Goal: Task Accomplishment & Management: Manage account settings

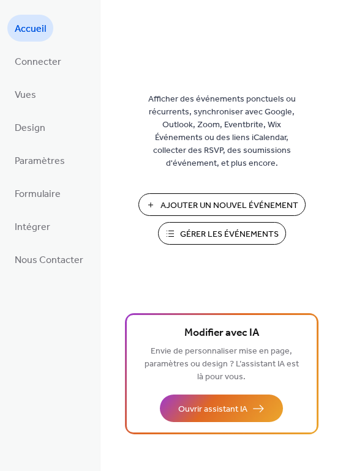
click at [198, 232] on span "Gérer les Événements" at bounding box center [229, 234] width 99 height 13
click at [26, 67] on span "Connecter" at bounding box center [38, 63] width 47 height 20
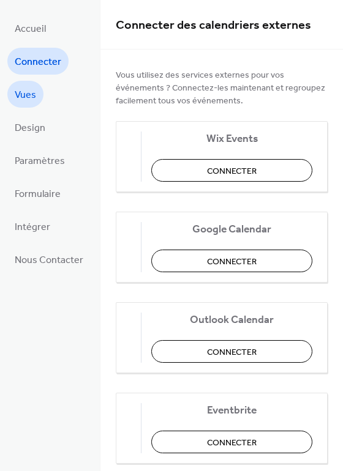
click at [24, 99] on span "Vues" at bounding box center [25, 96] width 21 height 20
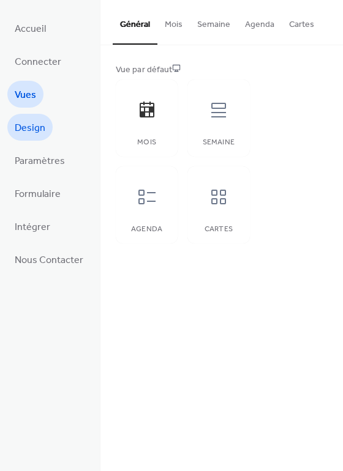
click at [26, 130] on span "Design" at bounding box center [30, 129] width 31 height 20
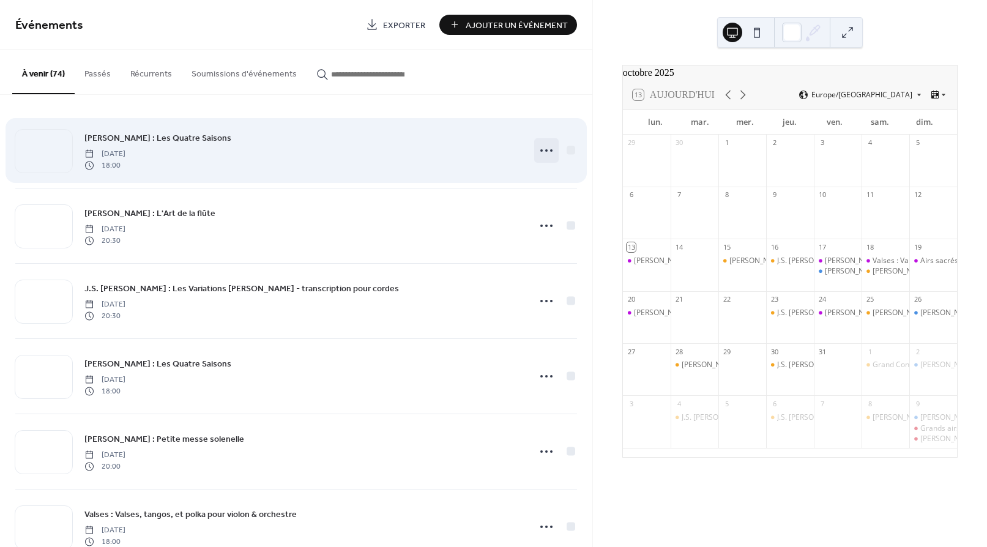
click at [539, 152] on icon at bounding box center [547, 151] width 20 height 20
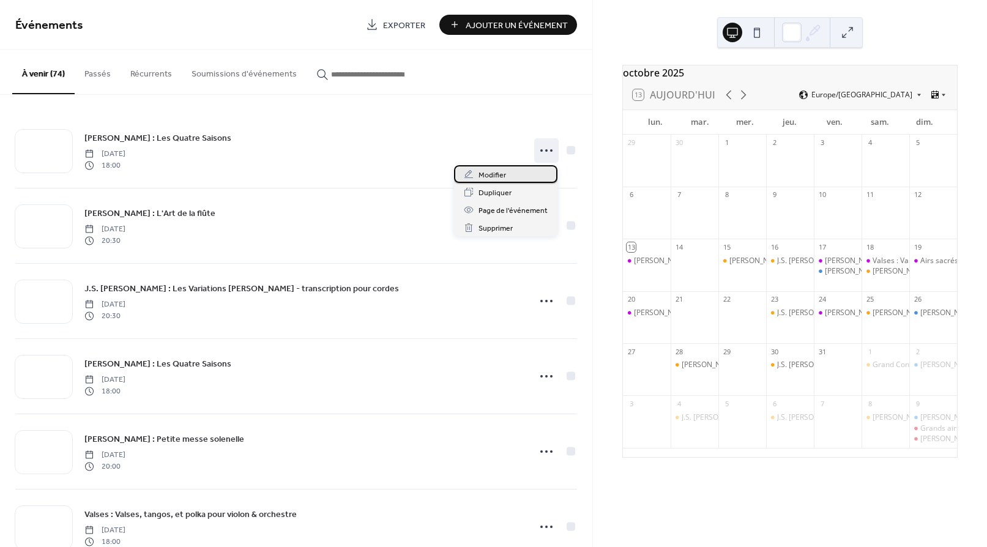
click at [480, 177] on span "Modifier" at bounding box center [493, 175] width 28 height 13
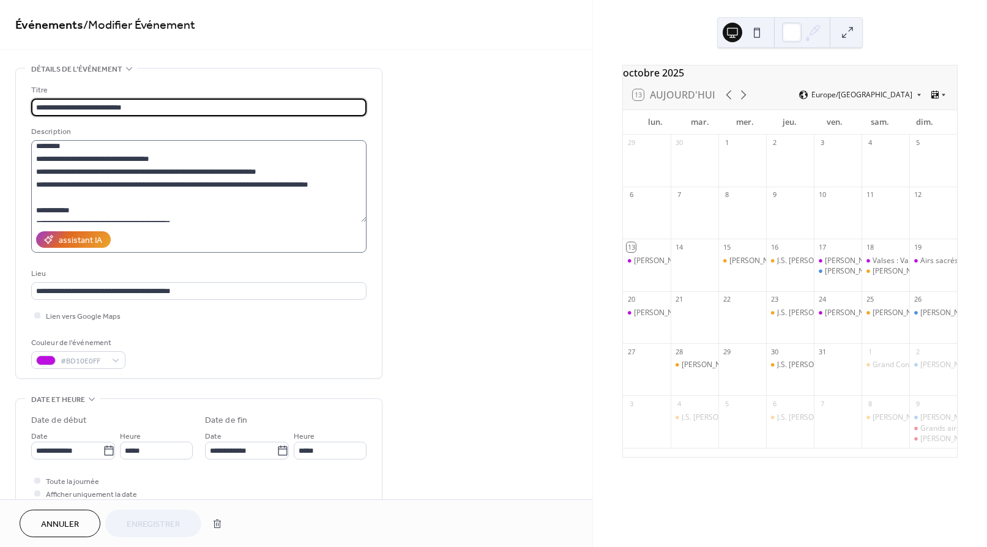
scroll to position [129, 0]
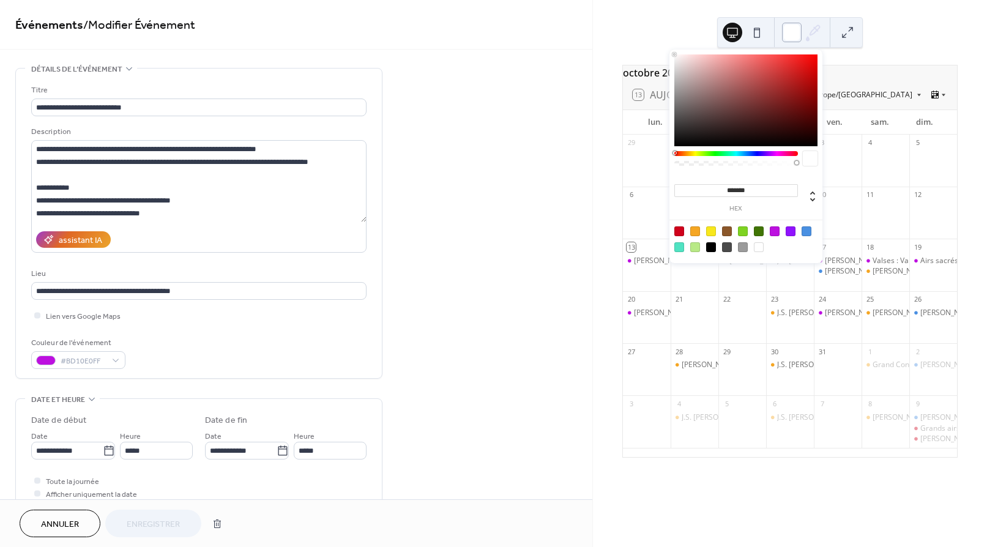
click at [795, 33] on div at bounding box center [792, 33] width 20 height 20
click at [680, 233] on div at bounding box center [679, 231] width 10 height 10
type input "*******"
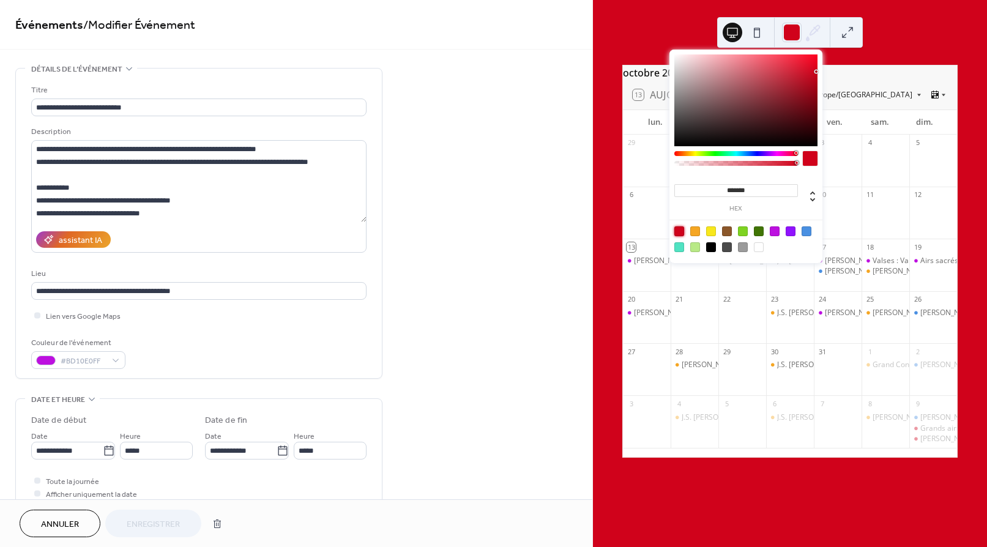
click at [59, 518] on span "Annuler" at bounding box center [60, 524] width 38 height 13
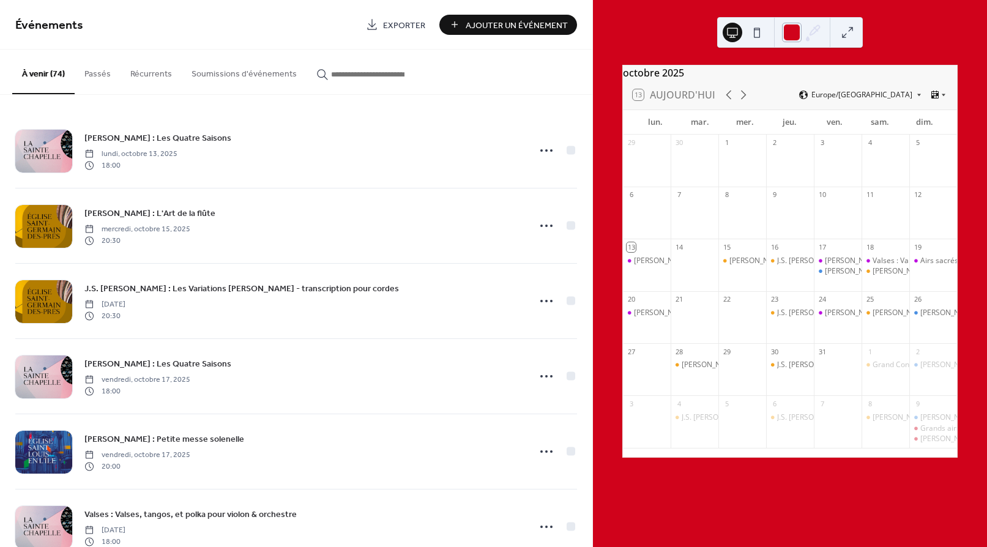
click at [790, 34] on div at bounding box center [792, 33] width 20 height 20
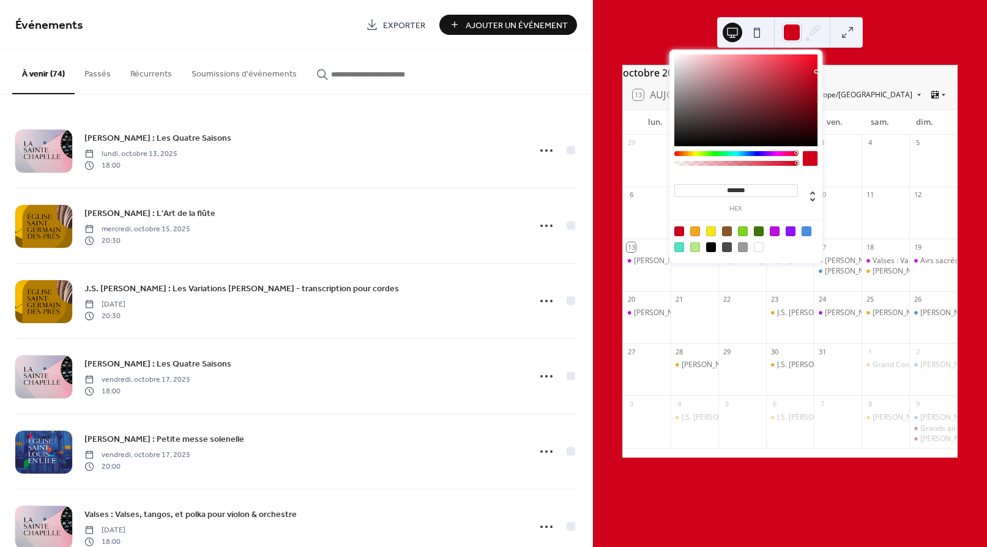
click at [759, 247] on div at bounding box center [759, 247] width 10 height 10
type input "*******"
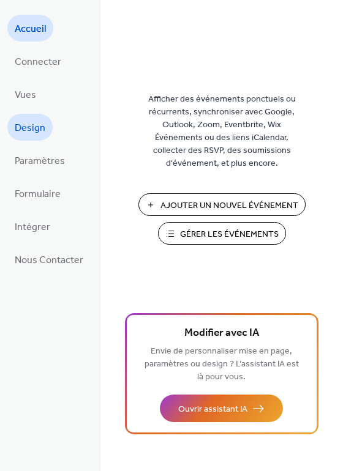
click at [29, 132] on span "Design" at bounding box center [30, 129] width 31 height 20
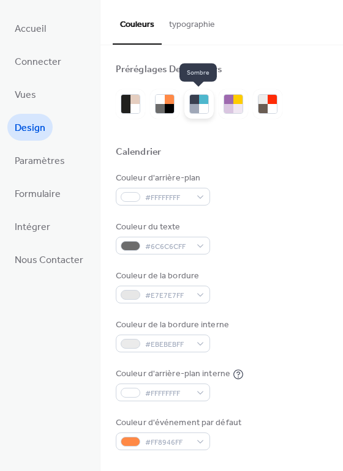
click at [199, 104] on div at bounding box center [203, 108] width 9 height 9
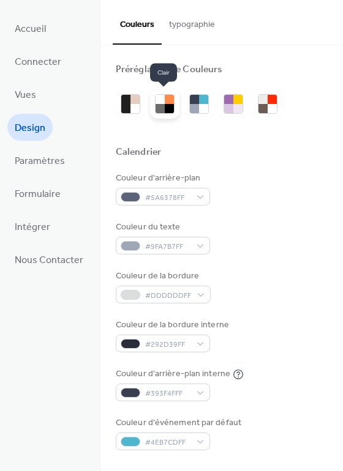
click at [162, 106] on div at bounding box center [159, 108] width 9 height 9
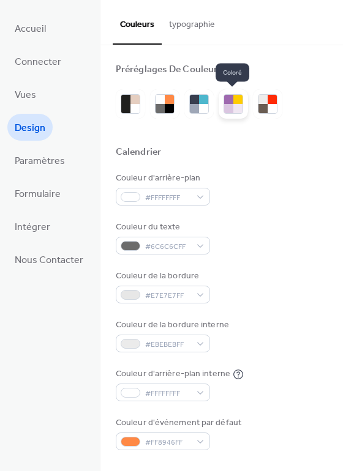
click at [236, 110] on div at bounding box center [237, 108] width 9 height 9
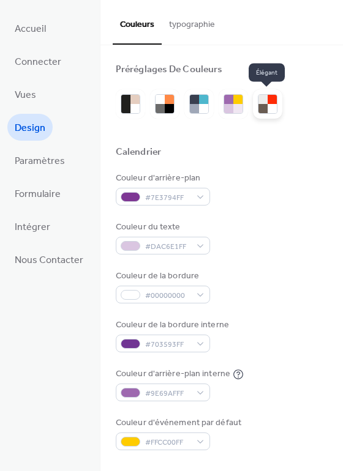
click at [264, 110] on div at bounding box center [262, 108] width 9 height 9
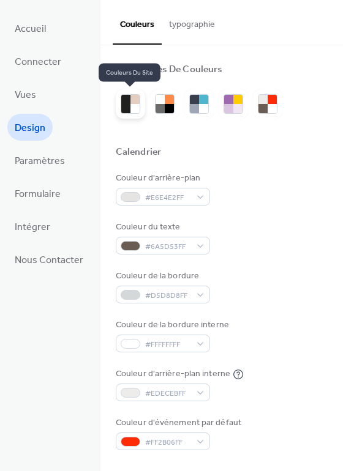
click at [132, 99] on div at bounding box center [134, 99] width 9 height 9
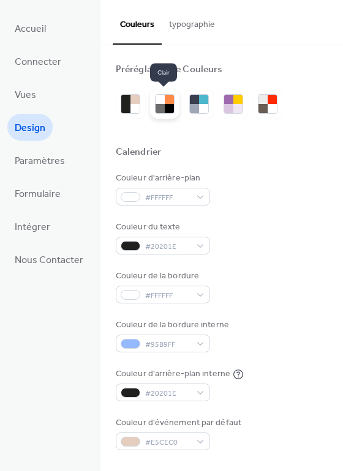
click at [165, 105] on div at bounding box center [169, 108] width 9 height 9
